Goal: Navigation & Orientation: Find specific page/section

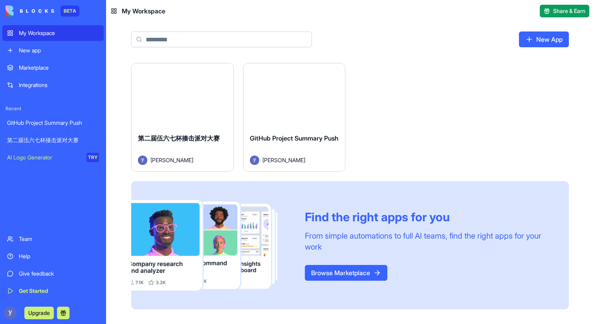
click at [178, 98] on button "Launch" at bounding box center [182, 95] width 59 height 16
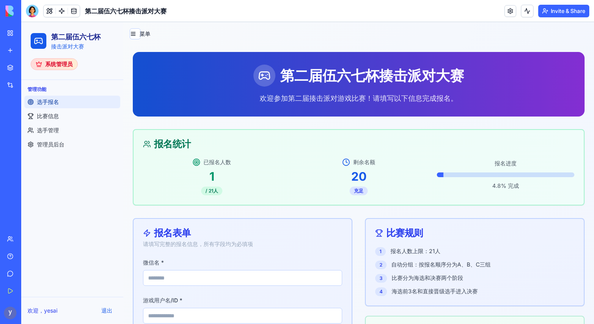
click at [7, 33] on link "My Workspace" at bounding box center [17, 33] width 31 height 16
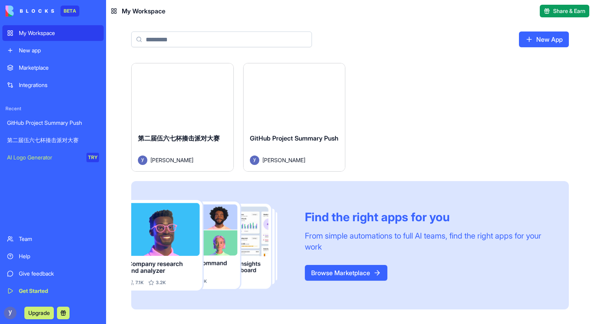
click at [289, 98] on button "Launch" at bounding box center [294, 95] width 59 height 16
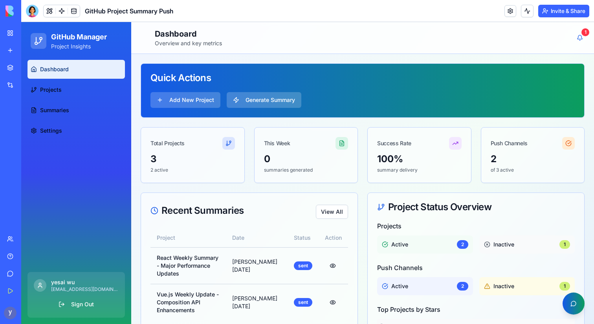
click at [23, 30] on div "My Workspace" at bounding box center [24, 33] width 10 height 8
